Goal: Book appointment/travel/reservation

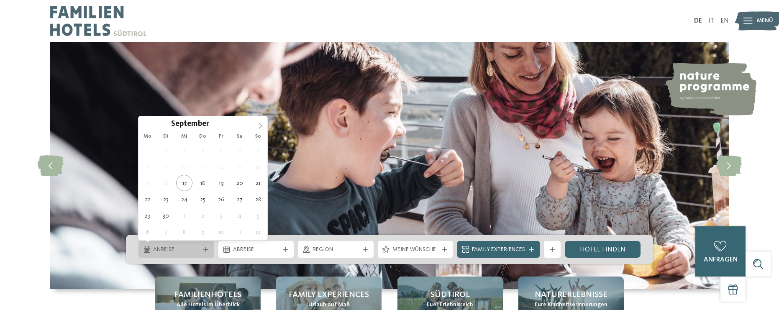
click at [202, 252] on div "Anreise" at bounding box center [176, 249] width 76 height 17
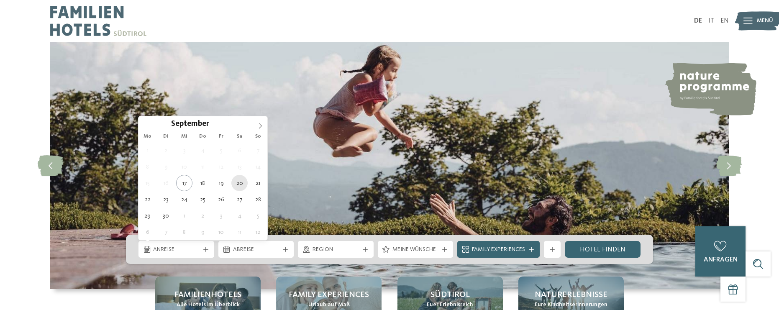
type div "20.09.2025"
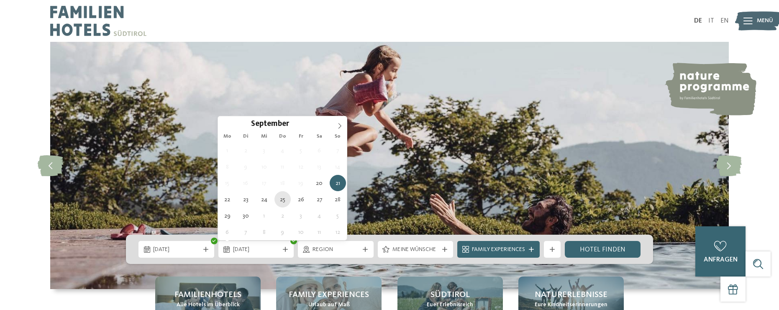
type div "25.09.2025"
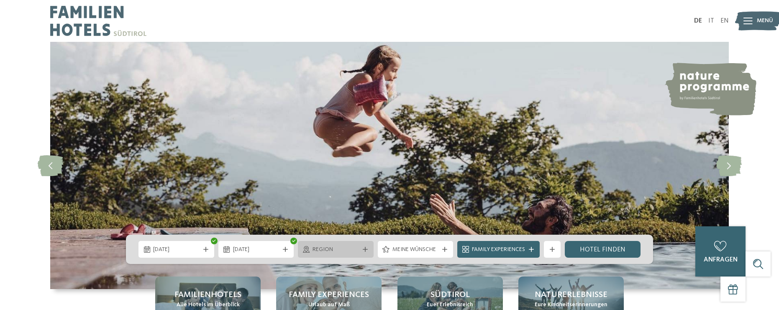
click at [315, 248] on span "Region" at bounding box center [335, 249] width 46 height 8
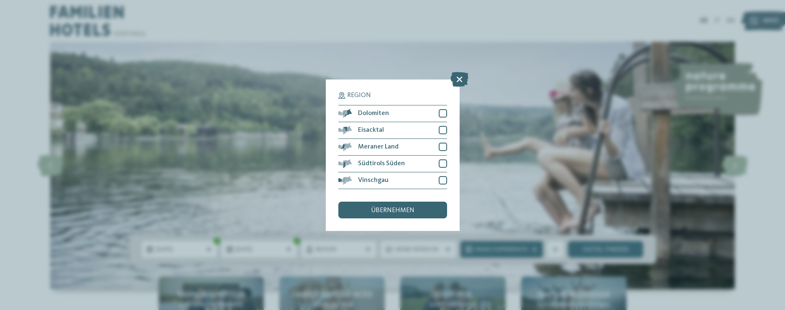
click at [459, 79] on icon at bounding box center [459, 79] width 18 height 15
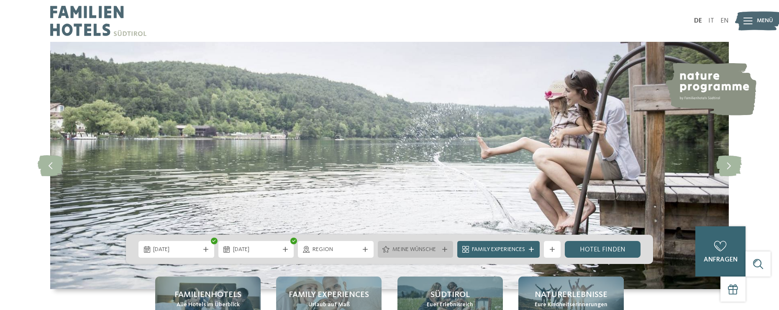
click at [429, 251] on span "Meine Wünsche" at bounding box center [415, 249] width 46 height 8
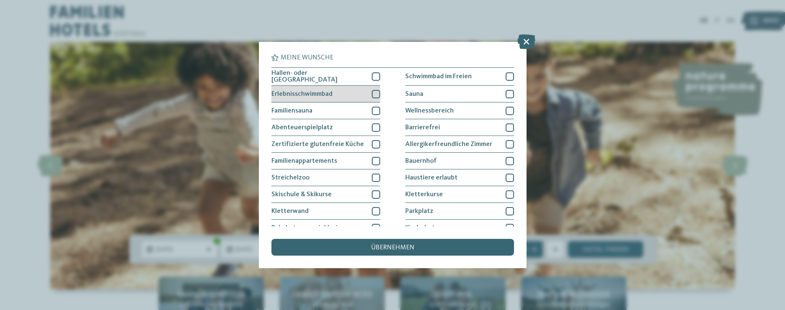
click at [372, 91] on div at bounding box center [376, 94] width 8 height 8
click at [373, 92] on icon at bounding box center [375, 94] width 5 height 5
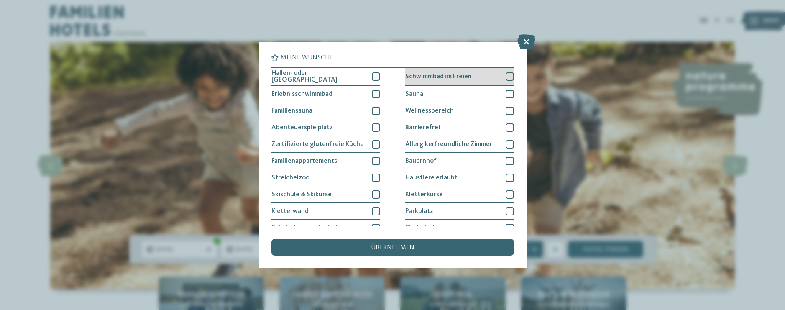
click at [506, 75] on div at bounding box center [510, 76] width 8 height 8
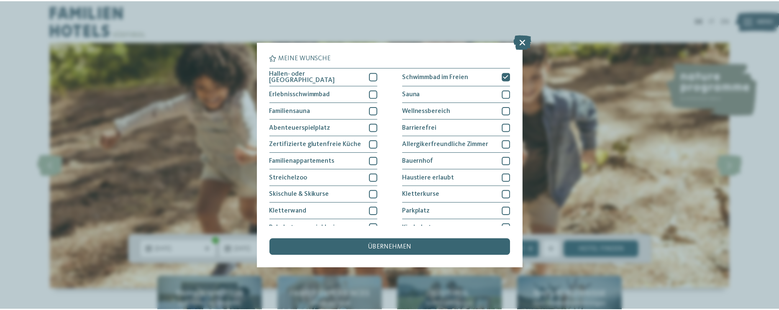
scroll to position [42, 0]
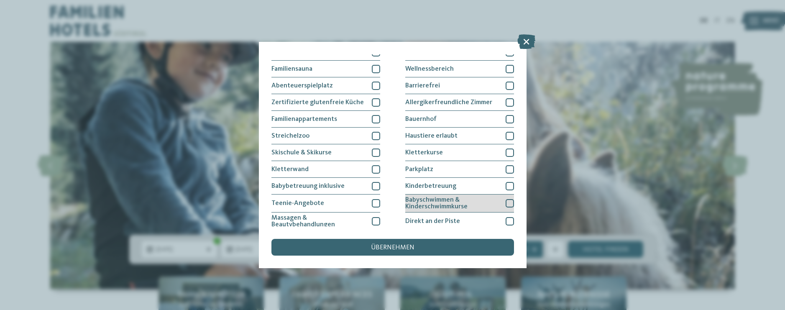
click at [506, 201] on div at bounding box center [510, 203] width 8 height 8
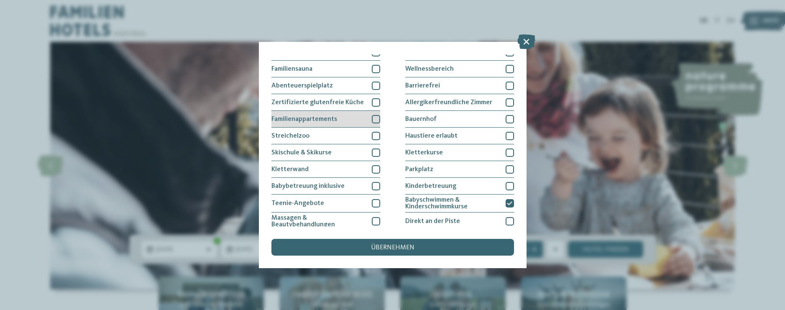
click at [373, 119] on div at bounding box center [376, 119] width 8 height 8
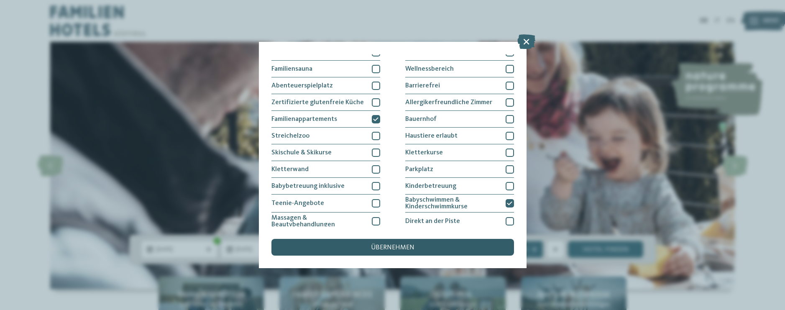
click at [402, 246] on span "übernehmen" at bounding box center [392, 247] width 43 height 7
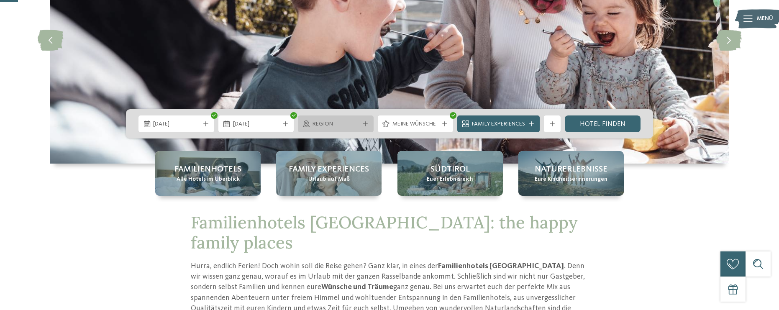
scroll to position [167, 0]
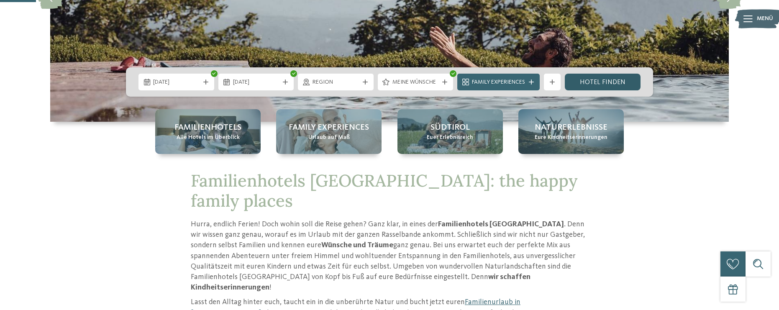
click at [590, 84] on link "Hotel finden" at bounding box center [603, 82] width 76 height 17
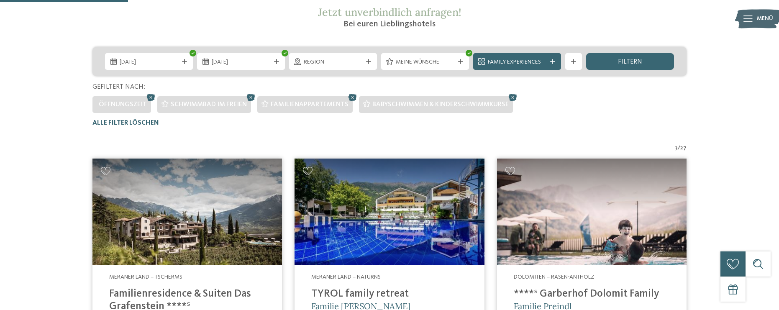
scroll to position [126, 0]
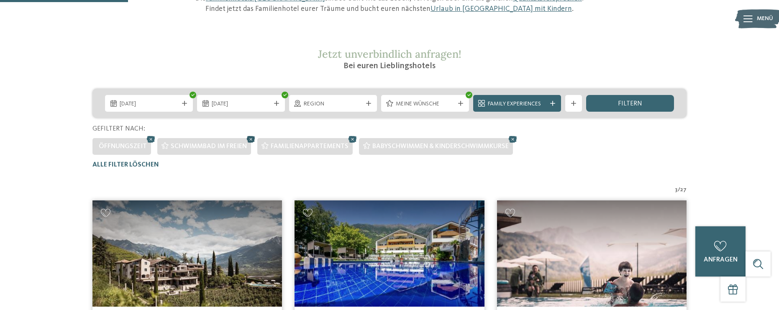
click at [249, 138] on icon at bounding box center [251, 139] width 13 height 11
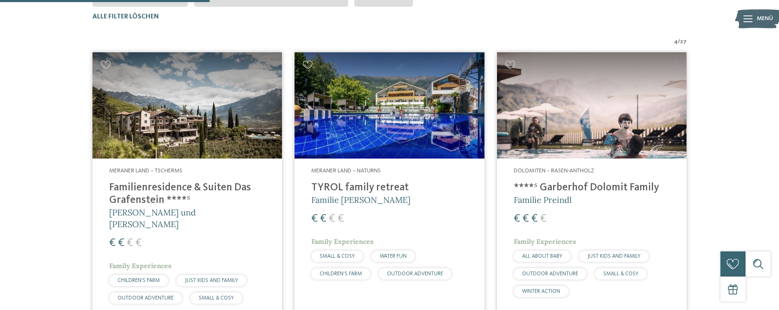
scroll to position [191, 0]
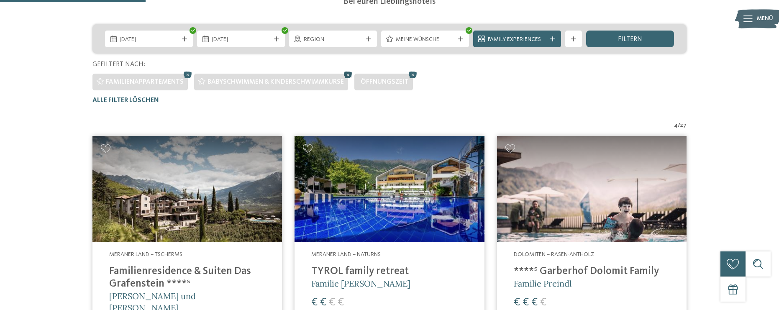
click at [350, 74] on icon at bounding box center [348, 74] width 13 height 11
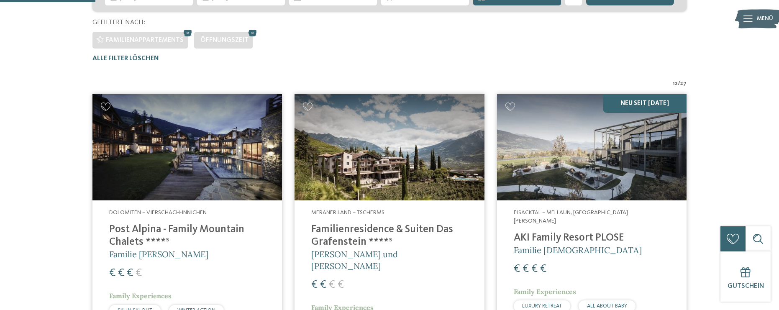
scroll to position [149, 0]
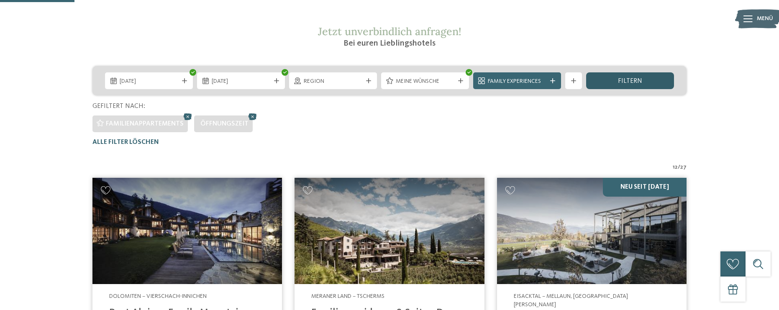
click at [620, 78] on span "filtern" at bounding box center [630, 81] width 24 height 7
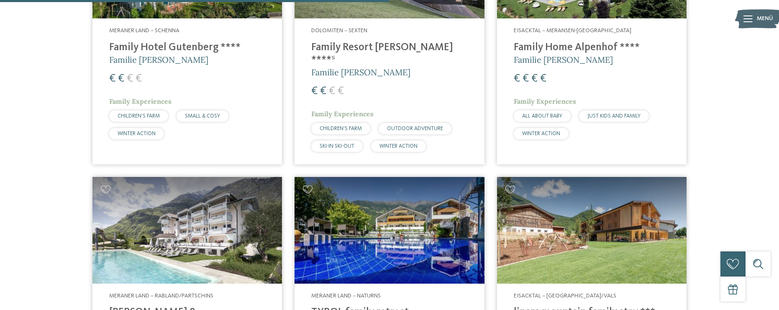
scroll to position [776, 0]
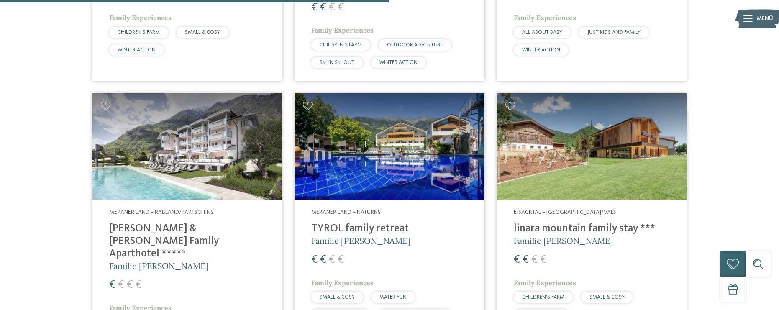
click at [228, 222] on h4 "[PERSON_NAME] & [PERSON_NAME] Family Aparthotel ****ˢ" at bounding box center [187, 241] width 156 height 38
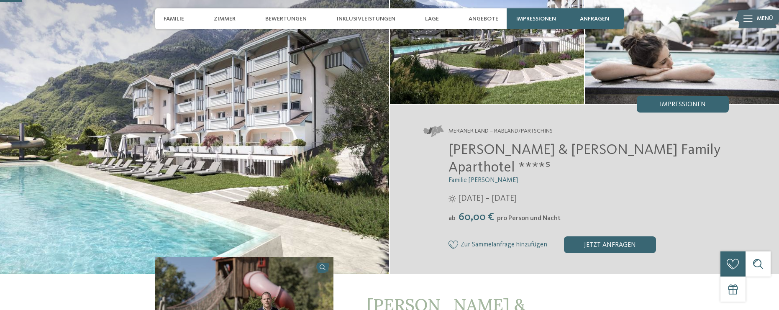
click at [225, 111] on img at bounding box center [194, 116] width 389 height 316
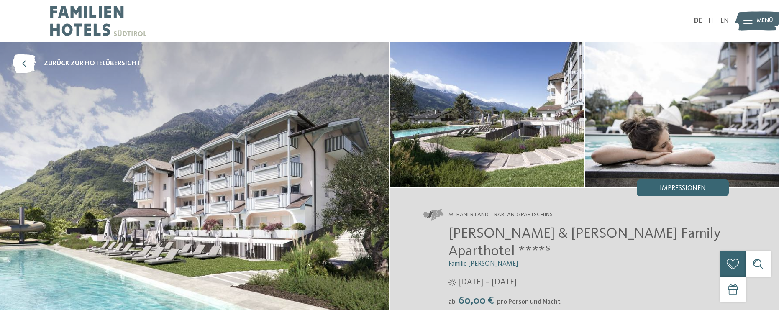
scroll to position [42, 0]
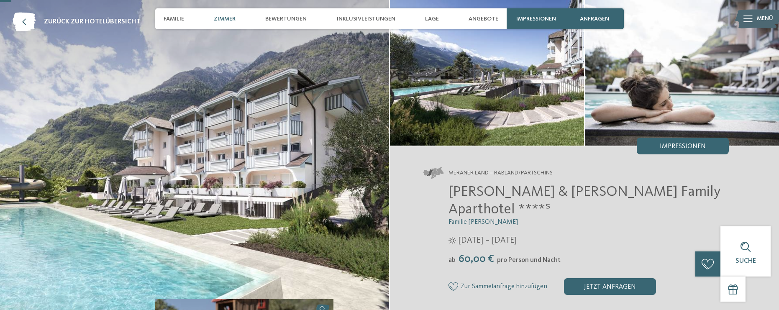
click at [225, 18] on span "Zimmer" at bounding box center [225, 18] width 22 height 7
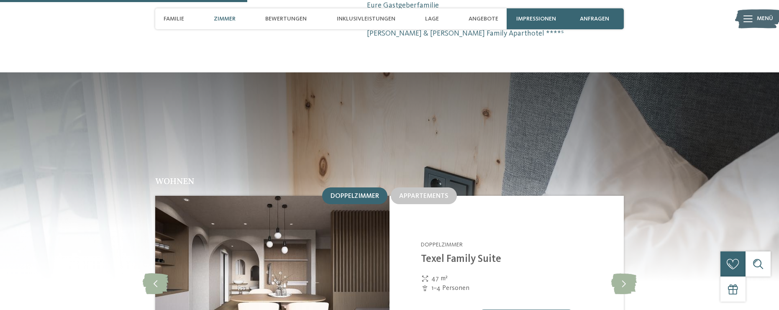
scroll to position [930, 0]
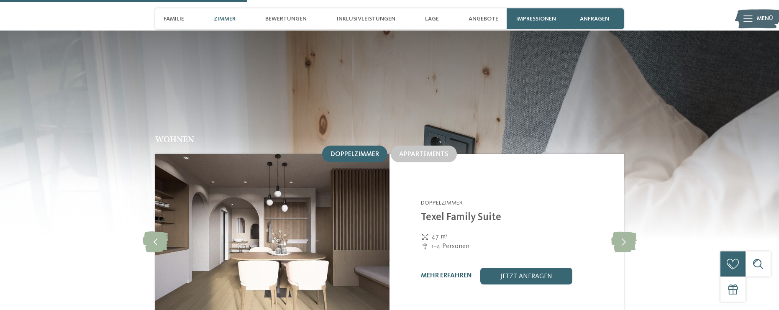
click at [257, 182] on img at bounding box center [272, 242] width 234 height 176
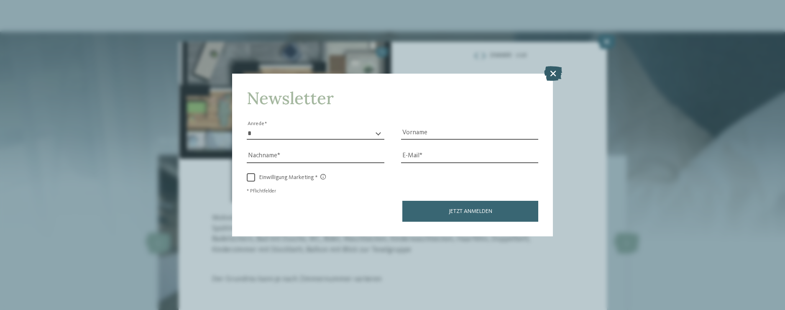
click at [553, 75] on icon at bounding box center [553, 73] width 18 height 15
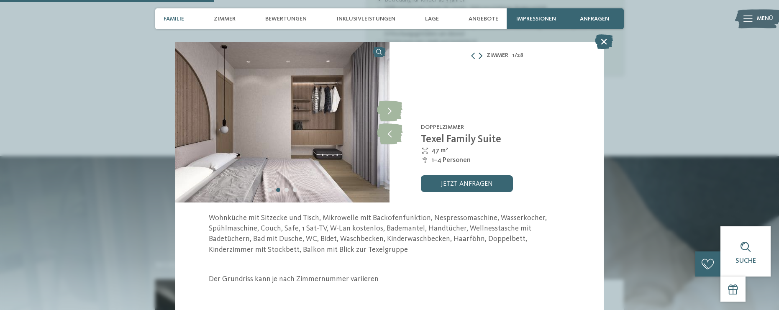
click at [478, 58] on icon at bounding box center [480, 55] width 4 height 7
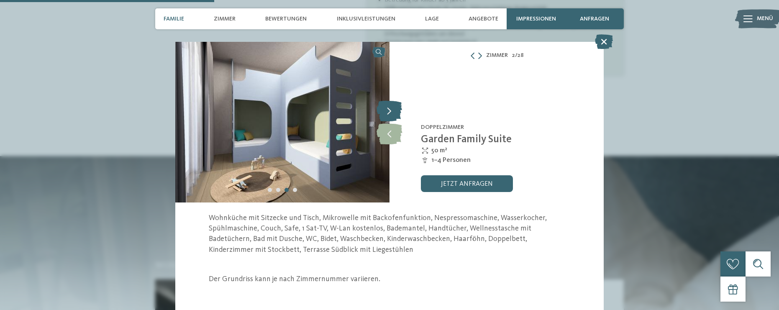
click at [394, 114] on icon at bounding box center [389, 110] width 26 height 21
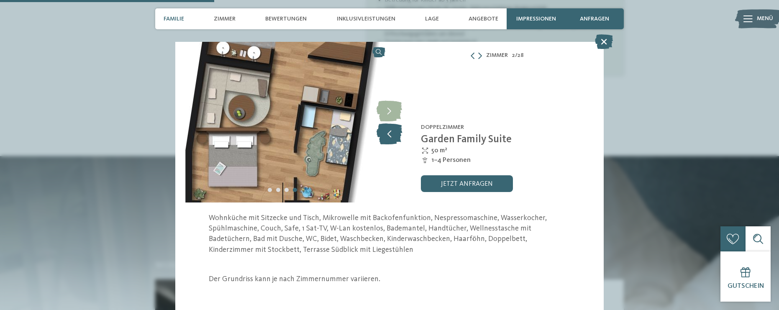
click at [385, 130] on icon at bounding box center [389, 133] width 26 height 21
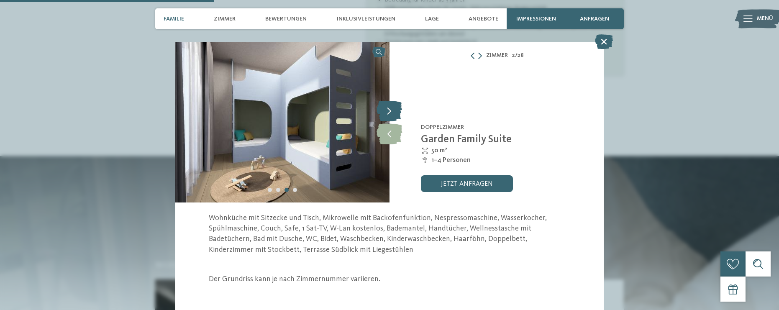
click at [388, 113] on icon at bounding box center [389, 110] width 26 height 21
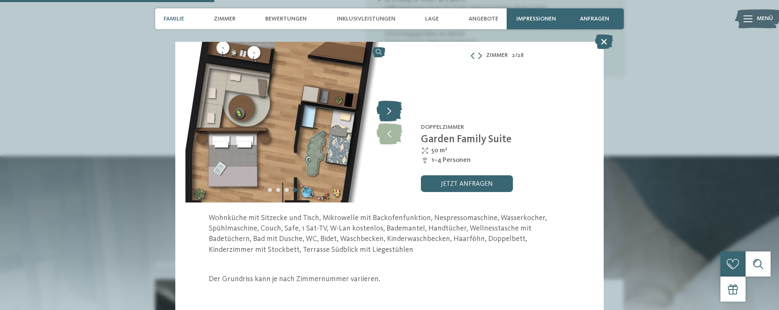
click at [388, 113] on icon at bounding box center [389, 110] width 26 height 21
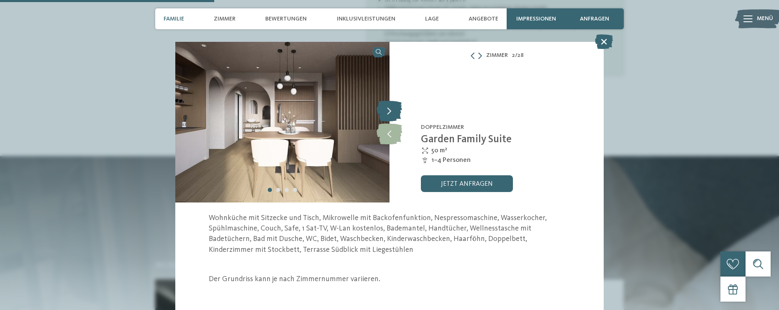
click at [388, 113] on icon at bounding box center [389, 110] width 26 height 21
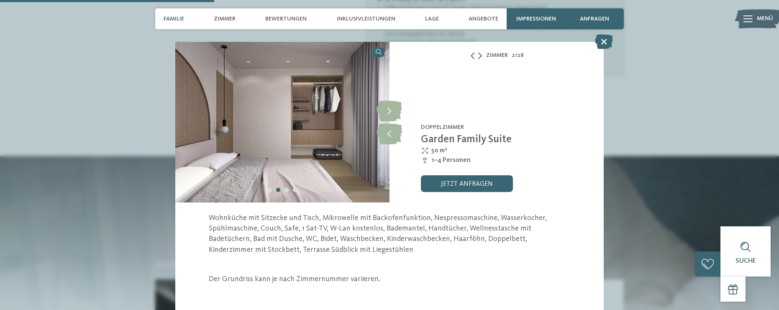
scroll to position [4, 0]
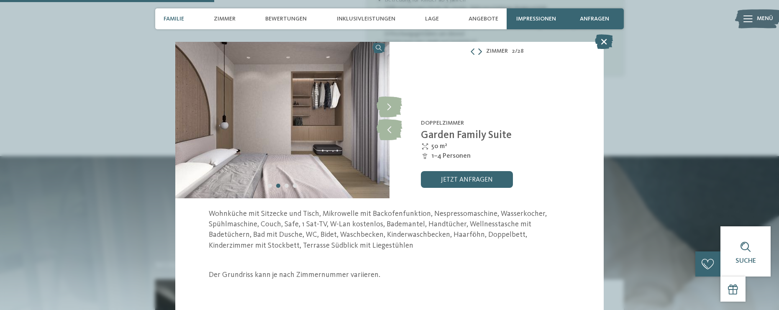
click at [478, 49] on icon at bounding box center [480, 51] width 4 height 7
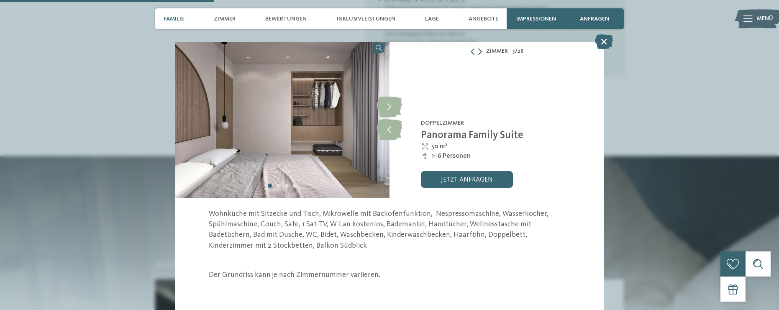
click at [478, 53] on icon at bounding box center [480, 51] width 4 height 7
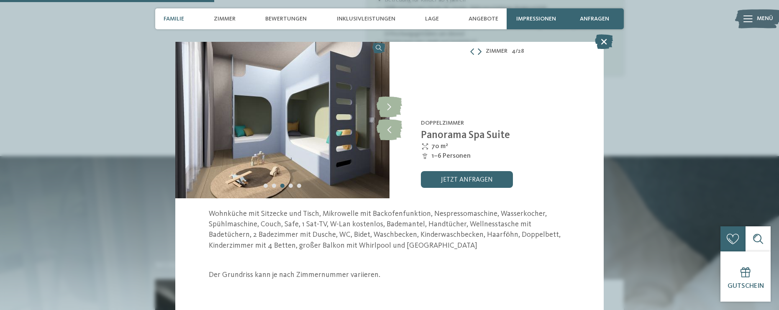
click at [478, 53] on icon at bounding box center [480, 51] width 4 height 7
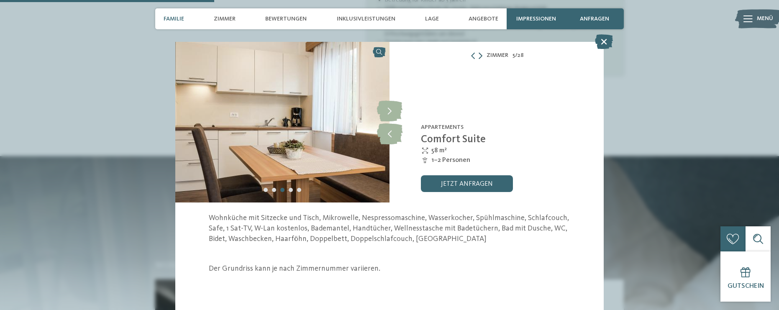
scroll to position [0, 0]
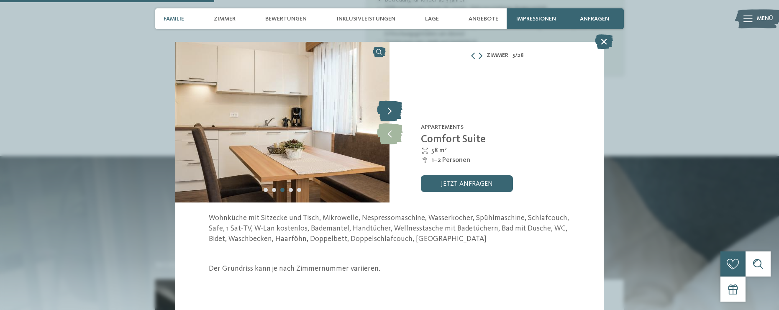
click at [395, 115] on icon at bounding box center [390, 110] width 26 height 21
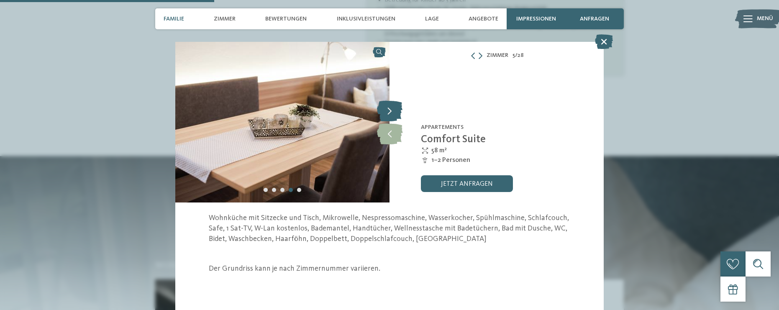
click at [395, 114] on icon at bounding box center [390, 110] width 26 height 21
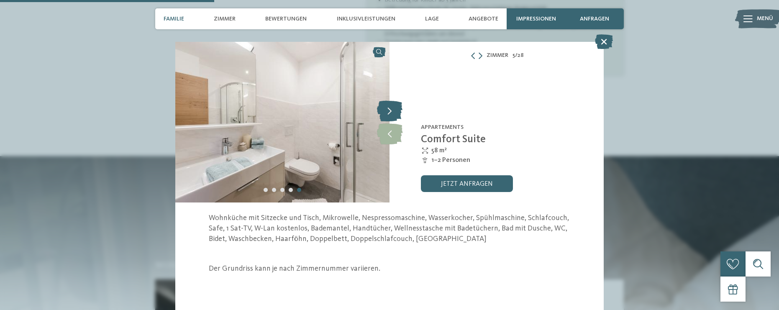
click at [395, 114] on icon at bounding box center [390, 110] width 26 height 21
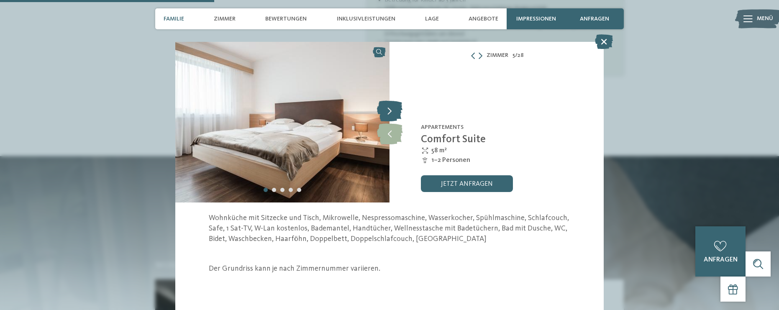
click at [395, 114] on icon at bounding box center [390, 110] width 26 height 21
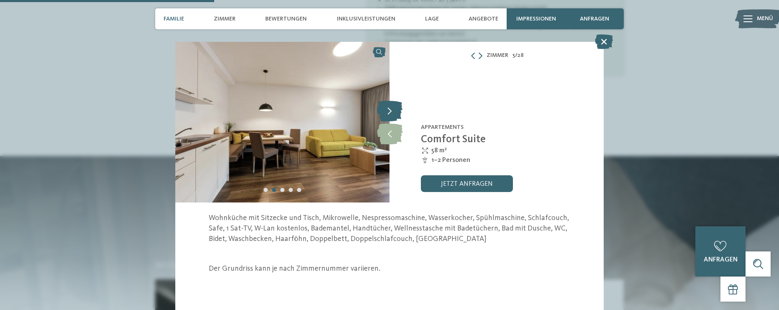
click at [395, 114] on icon at bounding box center [390, 110] width 26 height 21
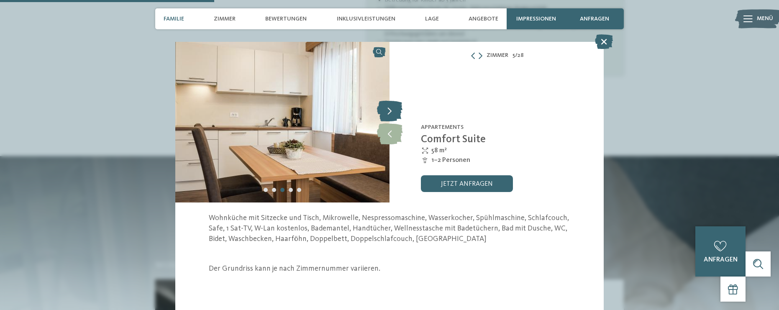
click at [395, 114] on icon at bounding box center [390, 110] width 26 height 21
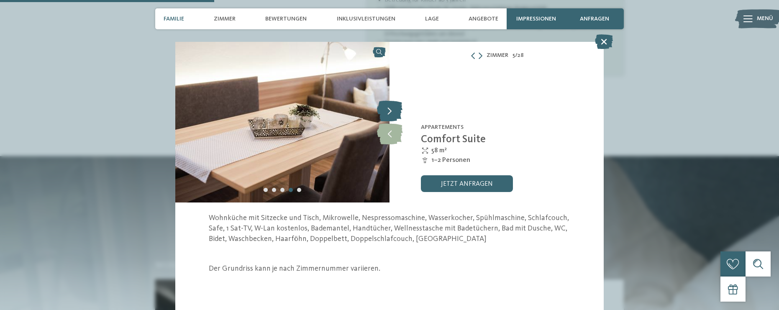
click at [395, 114] on icon at bounding box center [390, 110] width 26 height 21
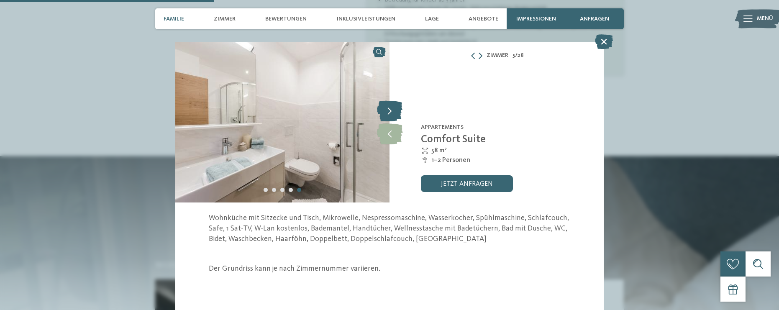
click at [395, 114] on icon at bounding box center [390, 110] width 26 height 21
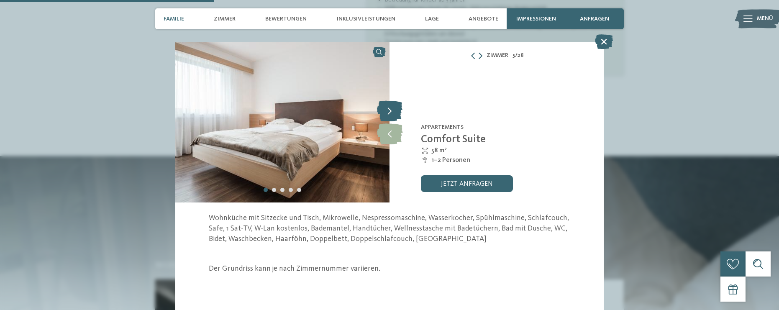
click at [395, 114] on icon at bounding box center [390, 110] width 26 height 21
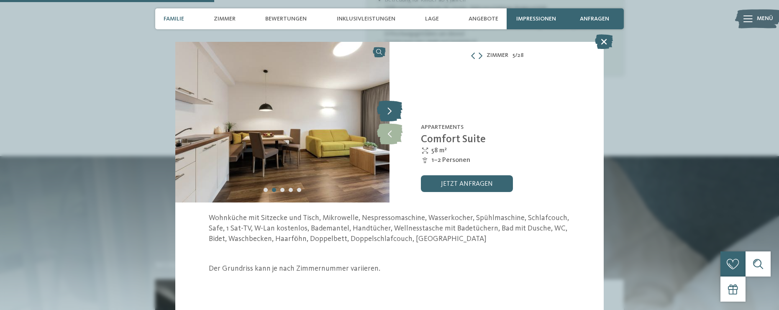
click at [395, 114] on icon at bounding box center [390, 110] width 26 height 21
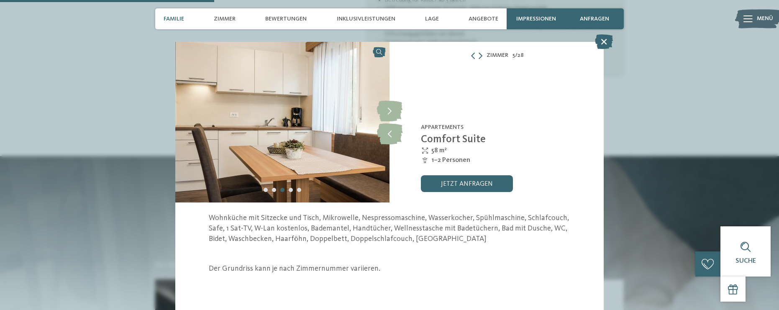
click at [475, 60] on div "Zimmer 5 / 28" at bounding box center [496, 55] width 214 height 10
click at [475, 56] on icon at bounding box center [473, 55] width 7 height 7
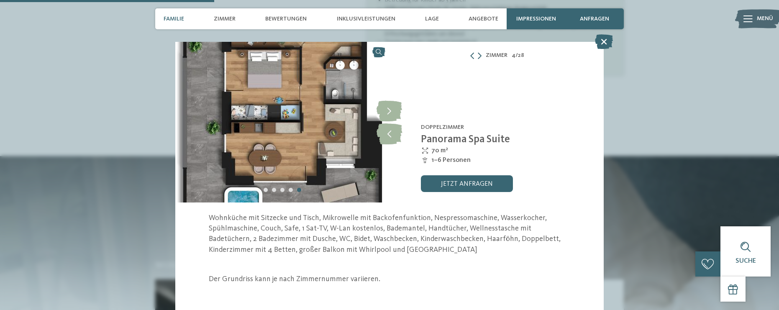
click at [474, 56] on div at bounding box center [475, 55] width 13 height 7
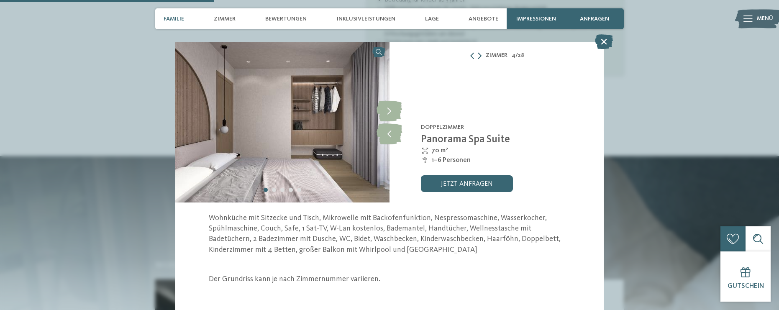
click at [479, 56] on div "Zimmer 4 / 28" at bounding box center [496, 55] width 214 height 10
click at [478, 55] on icon at bounding box center [480, 55] width 4 height 7
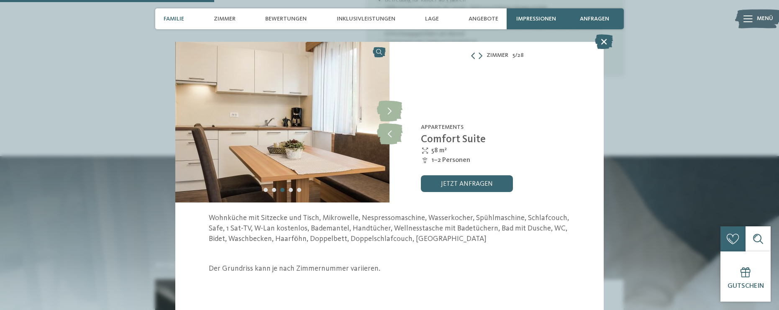
click at [472, 56] on icon at bounding box center [473, 55] width 7 height 7
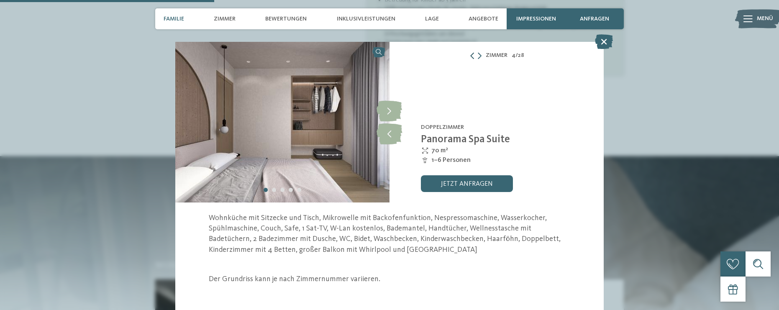
click at [472, 56] on icon at bounding box center [472, 55] width 7 height 7
click at [478, 56] on icon at bounding box center [480, 55] width 4 height 7
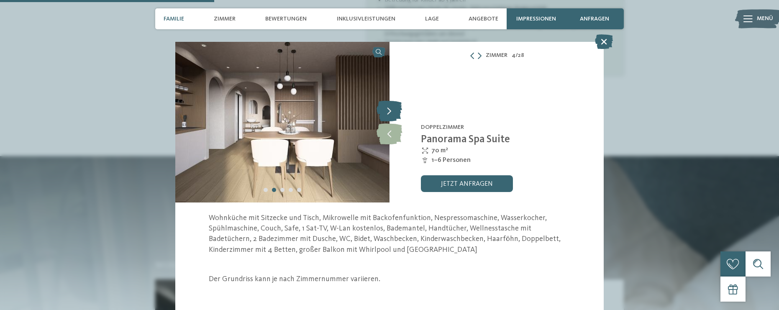
click at [388, 109] on icon at bounding box center [389, 110] width 26 height 21
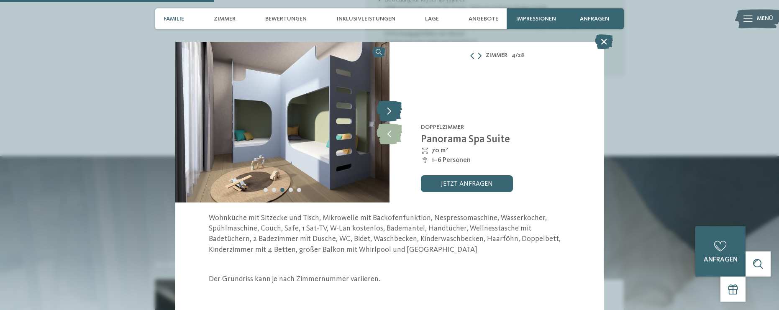
click at [388, 109] on icon at bounding box center [389, 110] width 26 height 21
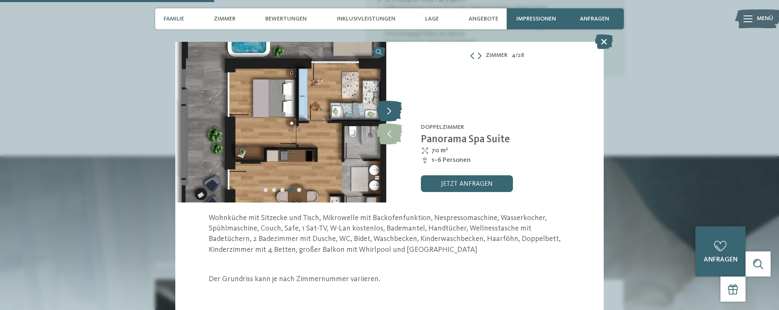
click at [388, 109] on icon at bounding box center [389, 110] width 26 height 21
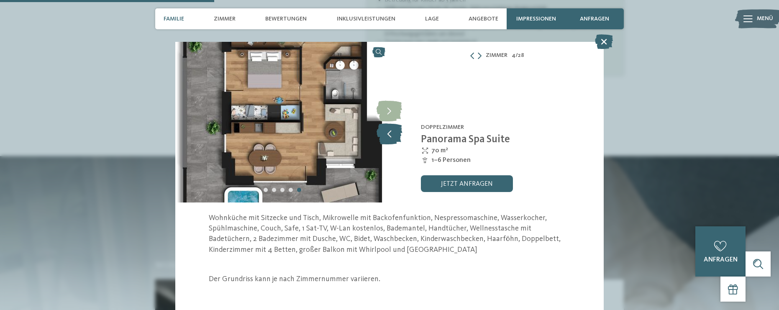
click at [390, 125] on icon at bounding box center [389, 133] width 26 height 21
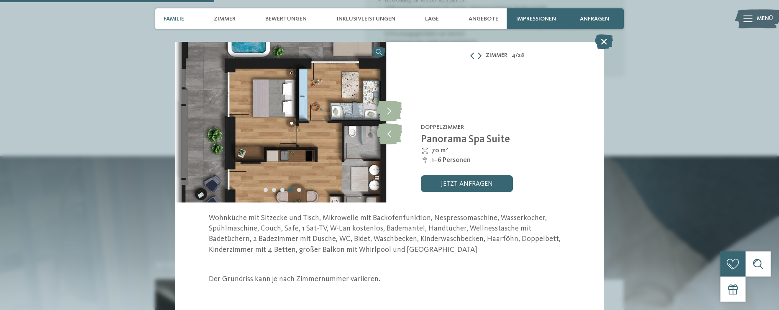
click at [470, 54] on icon at bounding box center [472, 55] width 7 height 7
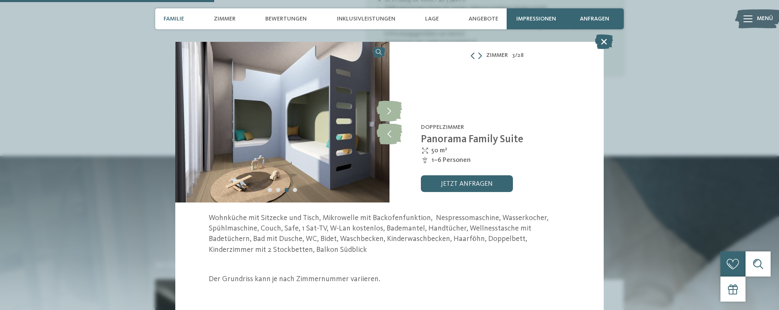
click at [470, 54] on icon at bounding box center [472, 55] width 7 height 7
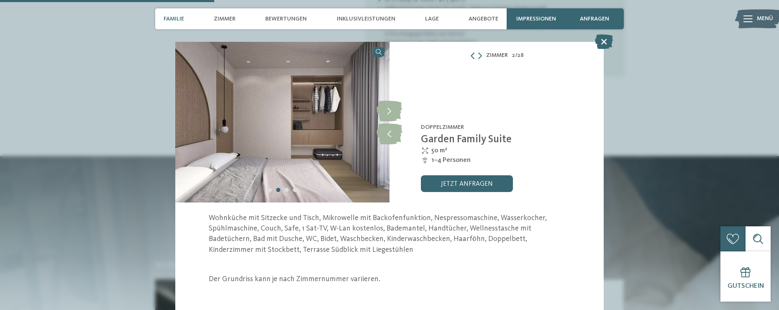
click at [470, 54] on icon at bounding box center [472, 55] width 7 height 7
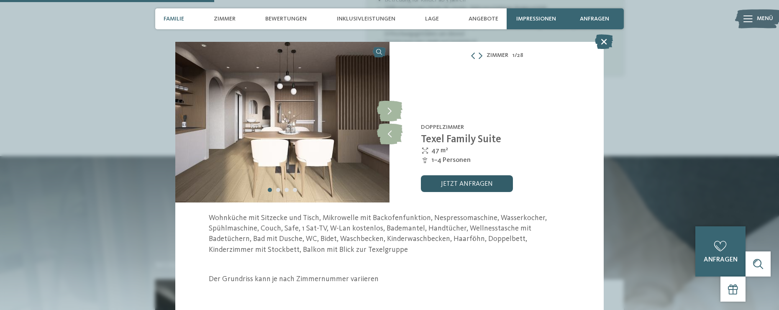
scroll to position [4, 0]
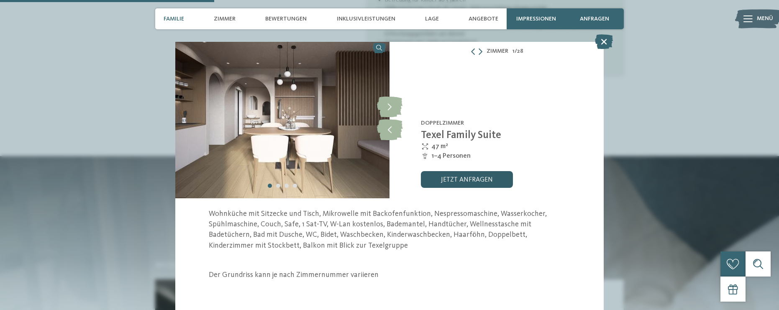
click at [454, 178] on link "jetzt anfragen" at bounding box center [467, 179] width 92 height 17
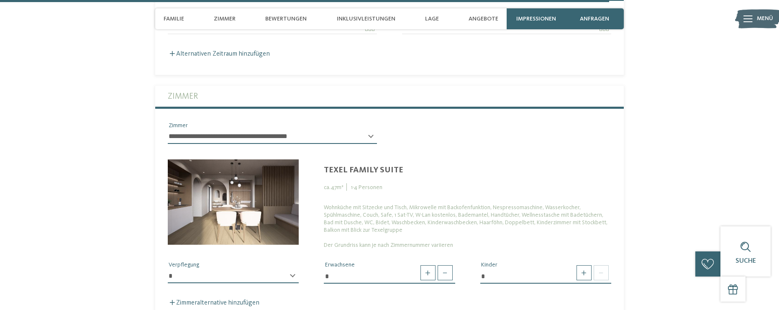
scroll to position [2377, 0]
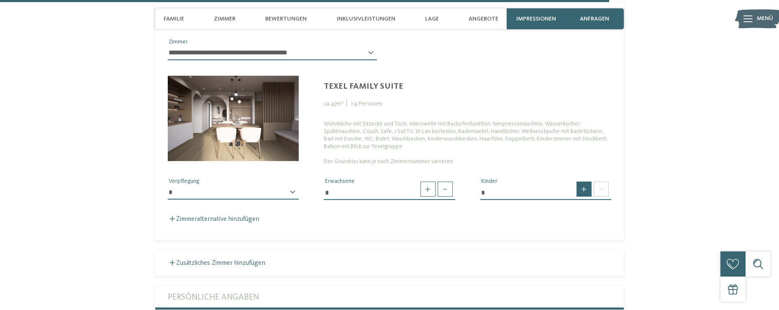
click at [580, 181] on span at bounding box center [583, 188] width 15 height 15
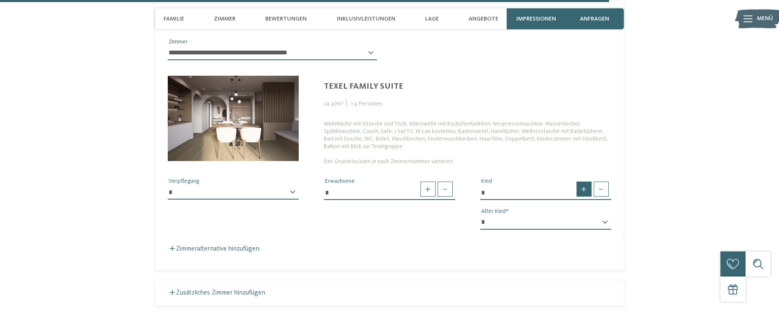
click at [583, 181] on span at bounding box center [583, 188] width 15 height 15
type input "*"
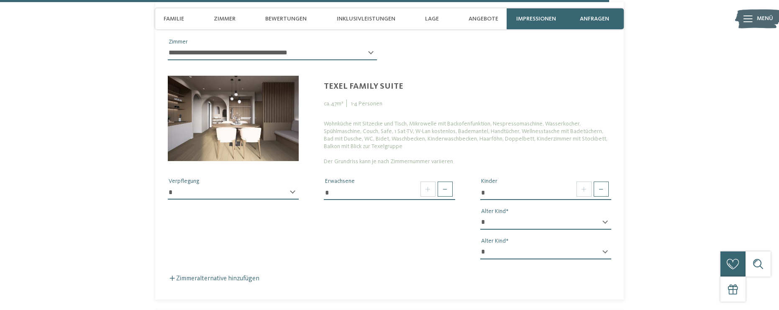
click at [550, 215] on select "* * * * * * * * * * * ** ** ** ** ** ** ** **" at bounding box center [545, 222] width 131 height 14
select select "*"
click at [480, 215] on select "* * * * * * * * * * * ** ** ** ** ** ** ** **" at bounding box center [545, 222] width 131 height 14
click at [511, 245] on select "* * * * * * * * * * * ** ** ** ** ** ** ** **" at bounding box center [545, 252] width 131 height 14
select select "*"
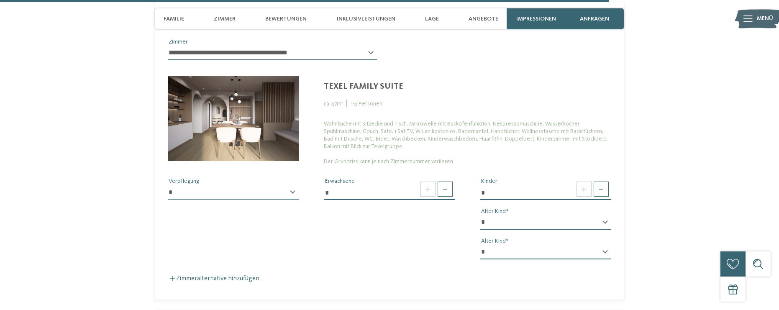
click at [480, 245] on select "* * * * * * * * * * * ** ** ** ** ** ** ** **" at bounding box center [545, 252] width 131 height 14
click at [499, 215] on select "* * * * * * * * * * * ** ** ** ** ** ** ** **" at bounding box center [545, 222] width 131 height 14
select select "*"
click at [480, 215] on select "* * * * * * * * * * * ** ** ** ** ** ** ** **" at bounding box center [545, 222] width 131 height 14
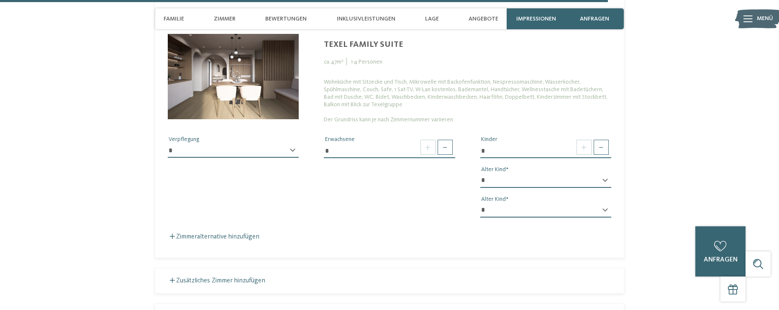
click at [245, 143] on select "**********" at bounding box center [233, 150] width 131 height 14
select select "*"
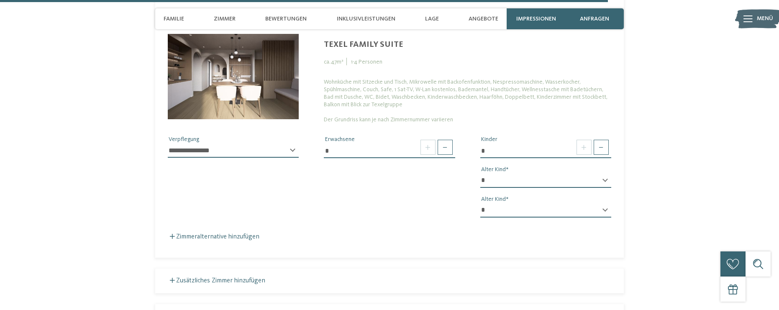
click at [168, 143] on select "**********" at bounding box center [233, 150] width 131 height 14
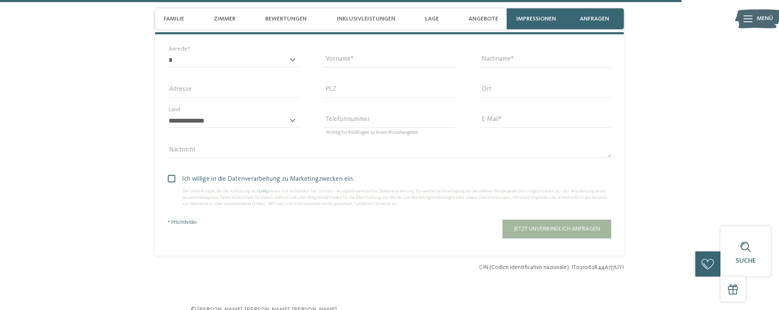
scroll to position [2503, 0]
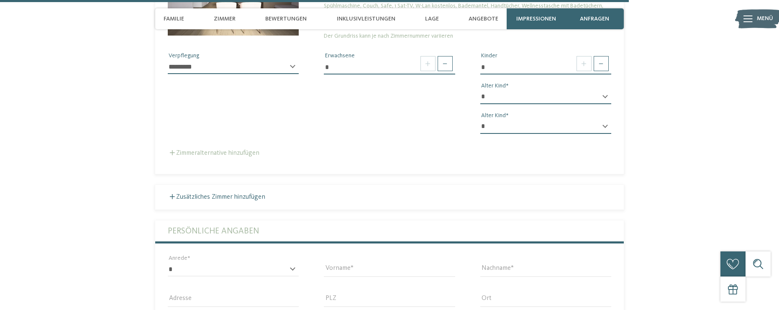
click at [215, 150] on label "Zimmeralternative hinzufügen" at bounding box center [214, 153] width 92 height 7
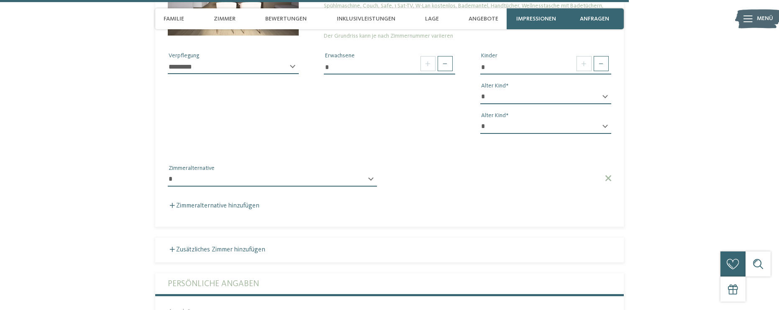
click at [204, 172] on select "**********" at bounding box center [272, 179] width 209 height 14
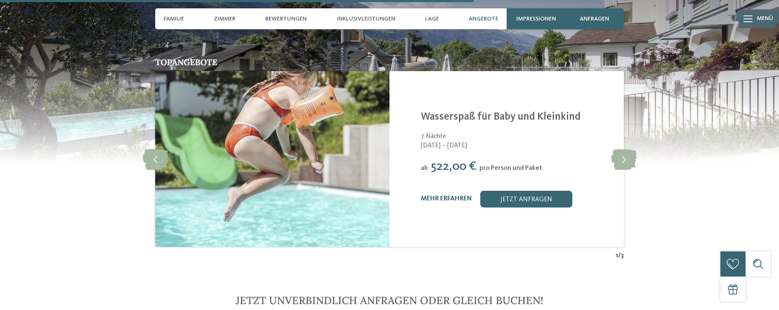
scroll to position [1875, 0]
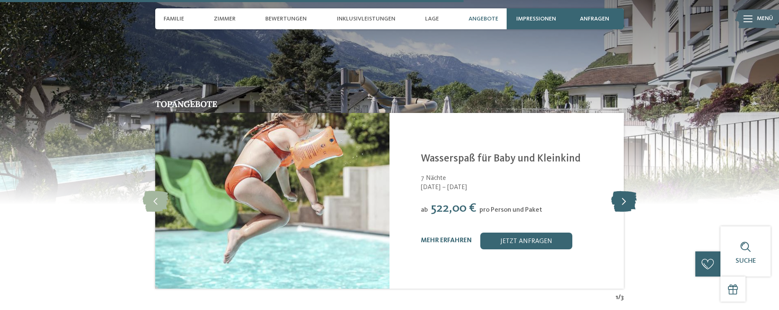
click at [621, 190] on icon at bounding box center [624, 200] width 26 height 21
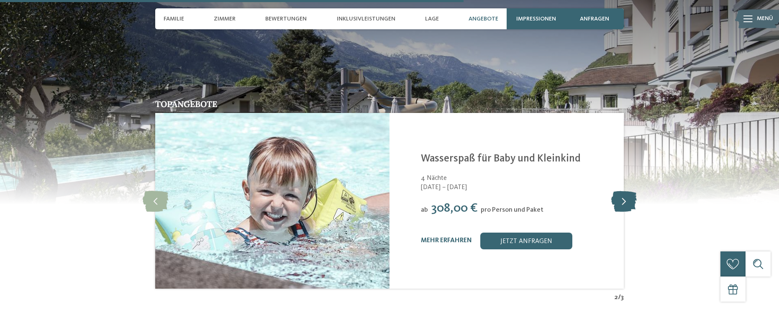
click at [621, 190] on icon at bounding box center [624, 200] width 26 height 21
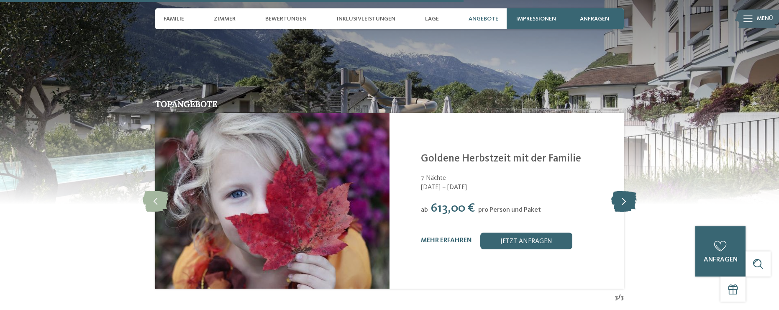
click at [619, 190] on icon at bounding box center [624, 200] width 26 height 21
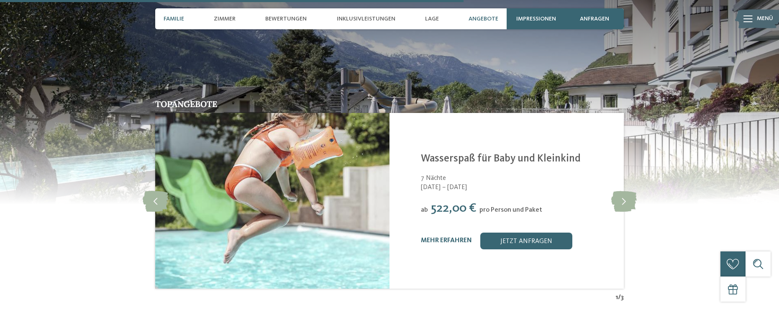
click at [164, 22] on span "Familie" at bounding box center [173, 18] width 20 height 7
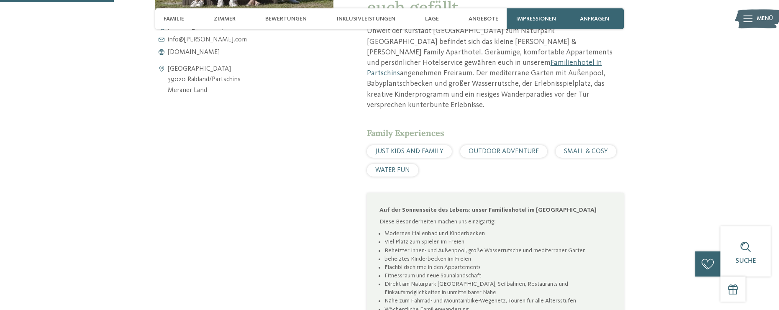
scroll to position [419, 0]
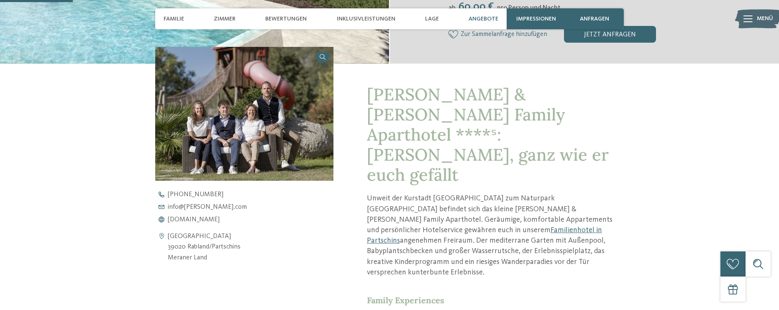
click at [479, 17] on span "Angebote" at bounding box center [483, 18] width 30 height 7
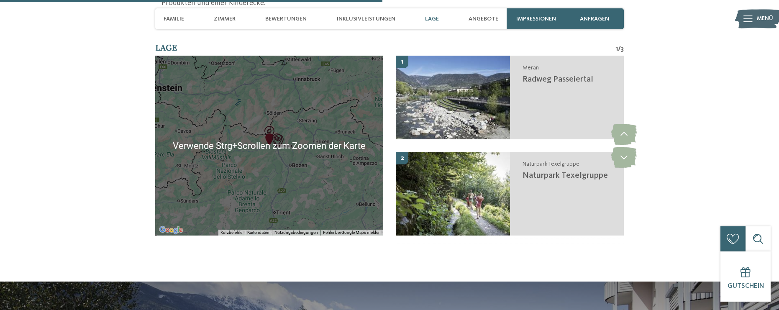
scroll to position [1548, 0]
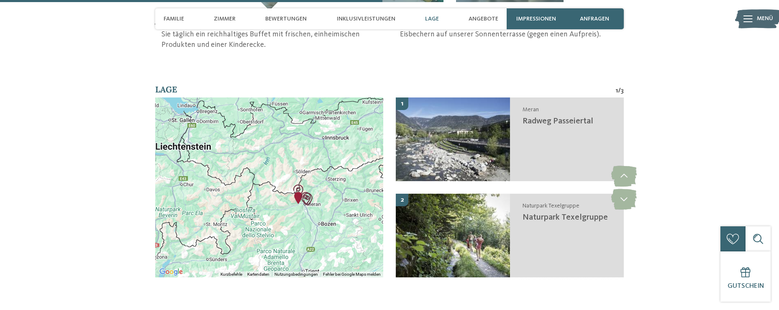
drag, startPoint x: 264, startPoint y: 96, endPoint x: 294, endPoint y: 113, distance: 34.1
click at [294, 113] on div at bounding box center [269, 187] width 228 height 180
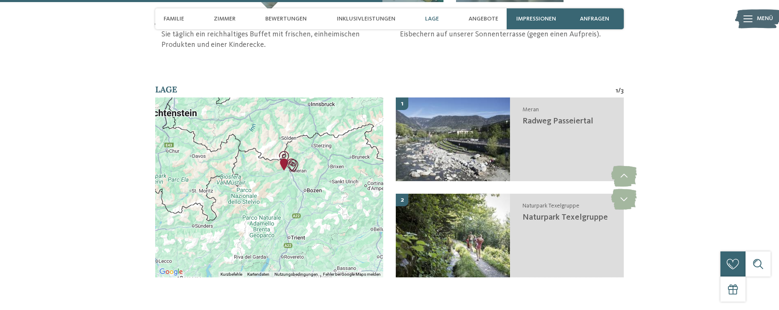
drag, startPoint x: 309, startPoint y: 156, endPoint x: 294, endPoint y: 119, distance: 40.3
click at [294, 119] on div at bounding box center [269, 187] width 228 height 180
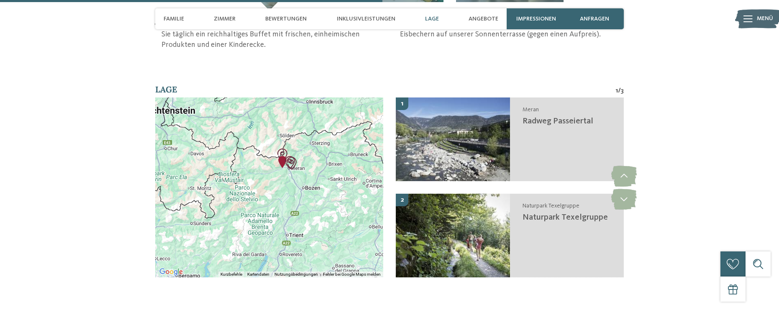
click at [292, 115] on div at bounding box center [269, 187] width 228 height 180
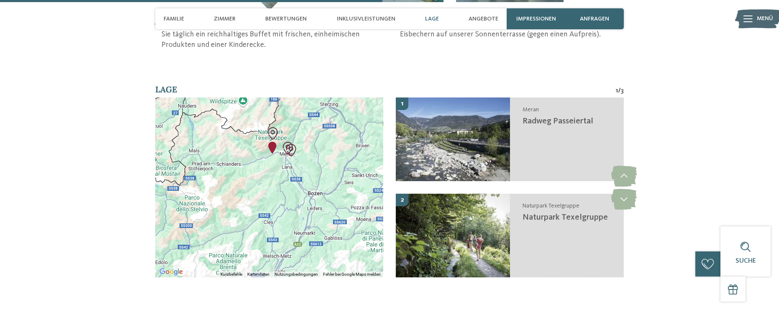
click at [304, 97] on div at bounding box center [269, 187] width 228 height 180
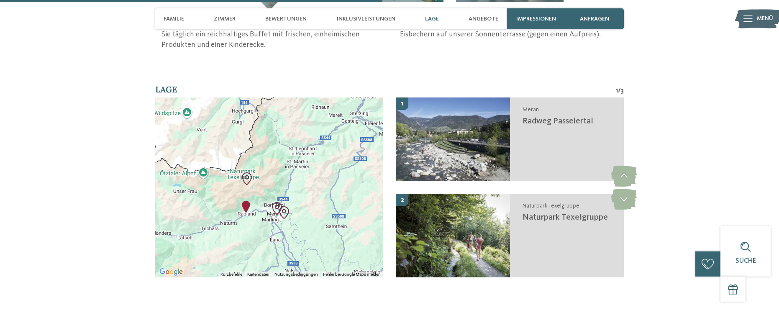
drag, startPoint x: 309, startPoint y: 69, endPoint x: 316, endPoint y: 129, distance: 60.1
click at [316, 129] on div at bounding box center [269, 187] width 228 height 180
click at [327, 97] on div at bounding box center [269, 187] width 228 height 180
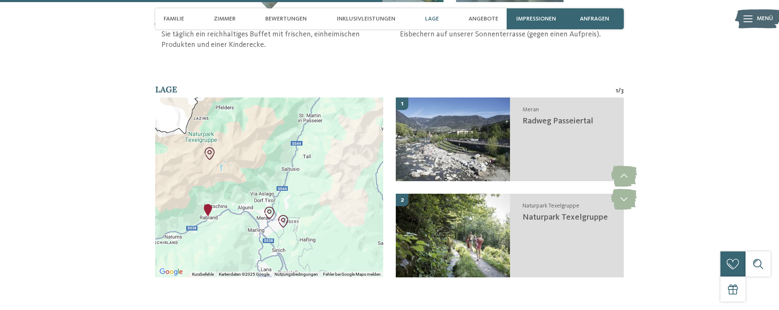
drag, startPoint x: 298, startPoint y: 123, endPoint x: 342, endPoint y: 64, distance: 74.3
click at [342, 97] on div at bounding box center [269, 187] width 228 height 180
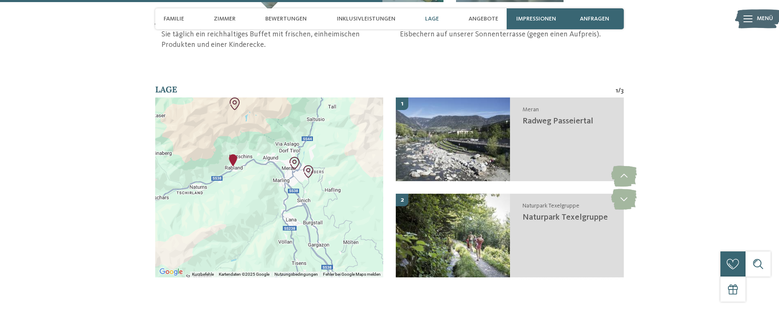
drag, startPoint x: 312, startPoint y: 135, endPoint x: 332, endPoint y: 94, distance: 46.2
click at [332, 97] on div at bounding box center [269, 187] width 228 height 180
click at [319, 97] on div at bounding box center [269, 187] width 228 height 180
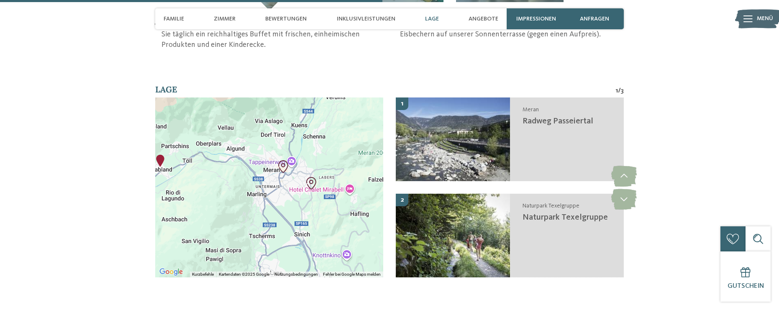
drag, startPoint x: 306, startPoint y: 99, endPoint x: 383, endPoint y: 82, distance: 78.8
click at [382, 97] on div at bounding box center [269, 187] width 228 height 180
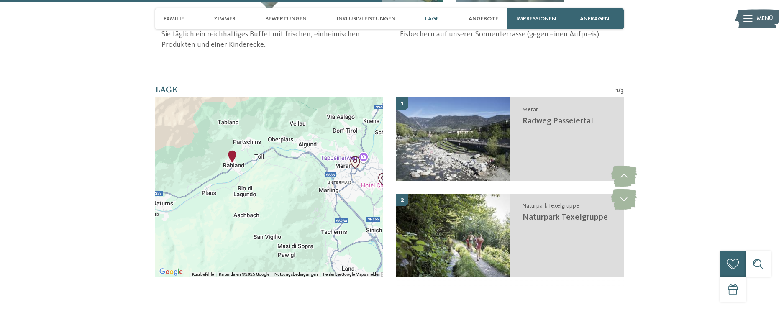
click at [230, 150] on img "Familienapparthotel Heidi" at bounding box center [232, 156] width 13 height 13
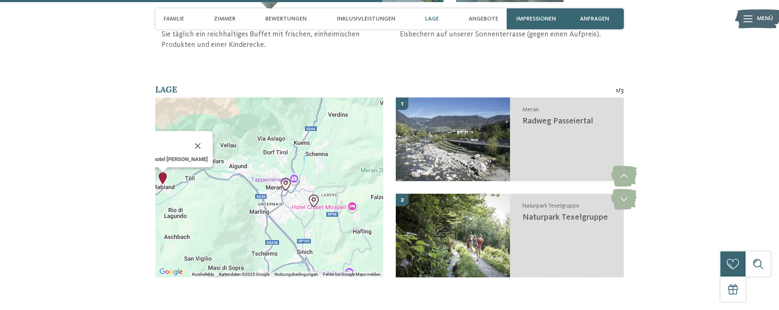
drag, startPoint x: 273, startPoint y: 132, endPoint x: 203, endPoint y: 140, distance: 70.7
click at [203, 140] on div "Familienapparthotel [PERSON_NAME]" at bounding box center [269, 187] width 228 height 180
